Goal: Find specific page/section: Find specific page/section

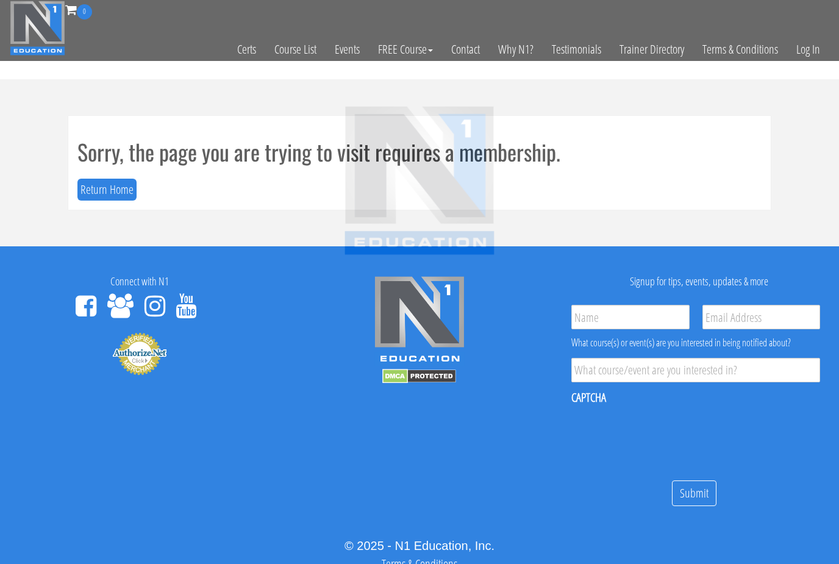
scroll to position [52, 0]
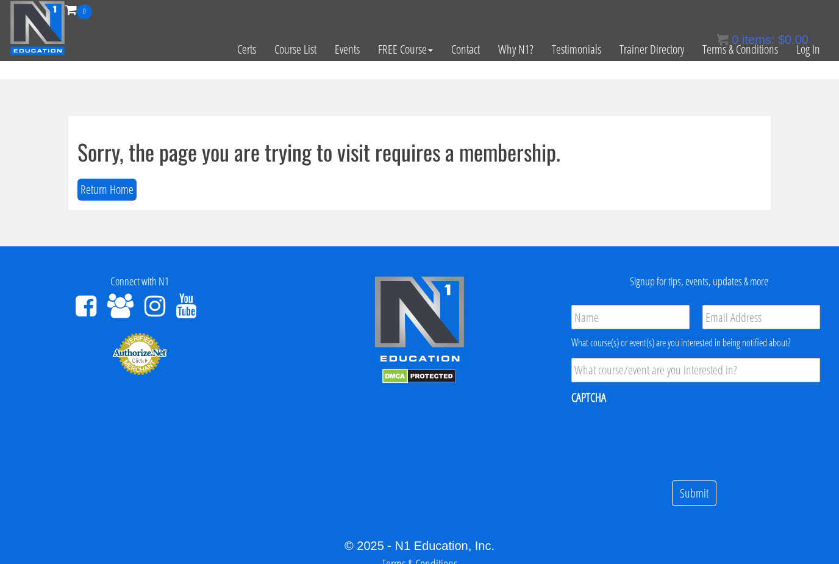
scroll to position [52, 0]
